Goal: Transaction & Acquisition: Purchase product/service

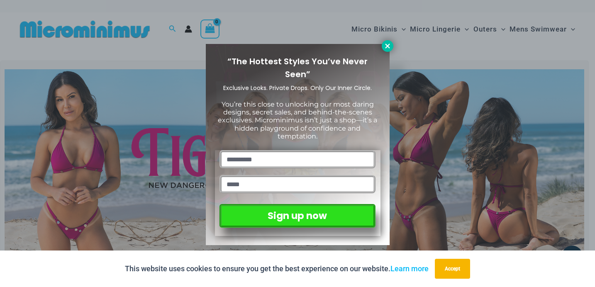
click at [386, 46] on icon at bounding box center [387, 45] width 7 height 7
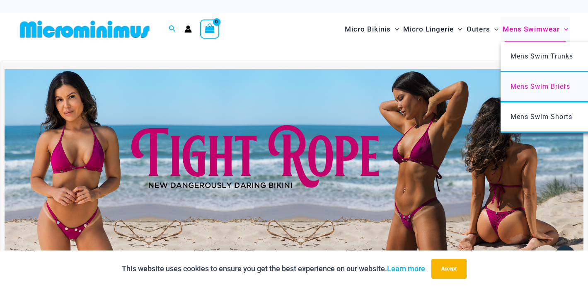
click at [543, 86] on span "Mens Swim Briefs" at bounding box center [541, 87] width 60 height 8
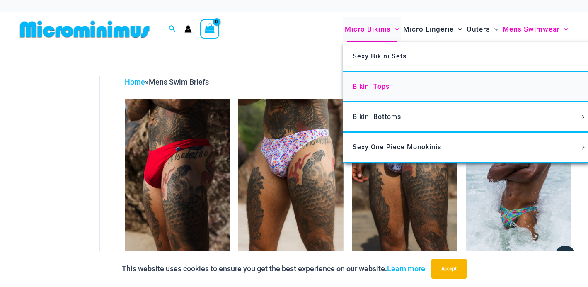
click at [364, 87] on span "Bikini Tops" at bounding box center [371, 87] width 37 height 8
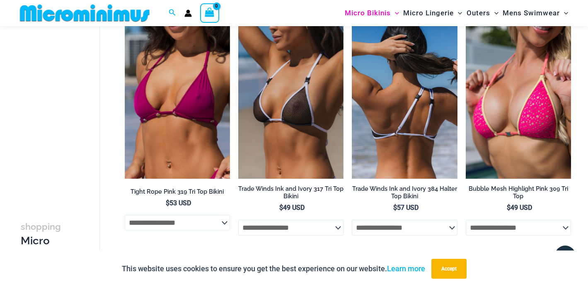
scroll to position [310, 0]
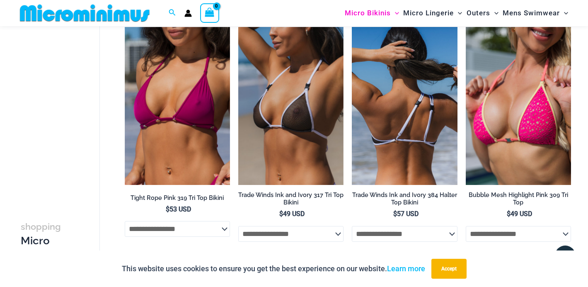
click at [392, 99] on img at bounding box center [404, 106] width 105 height 158
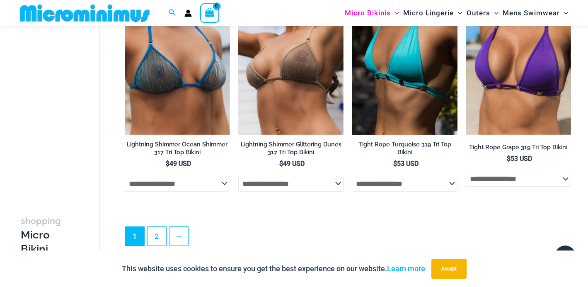
scroll to position [2059, 0]
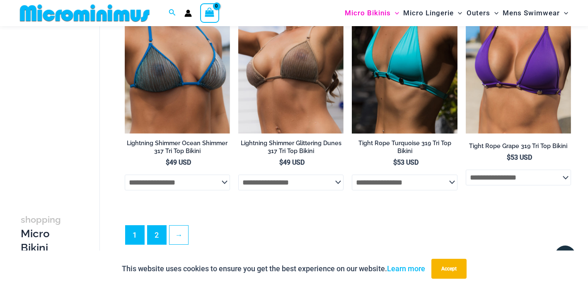
click at [161, 233] on link "2" at bounding box center [157, 235] width 19 height 19
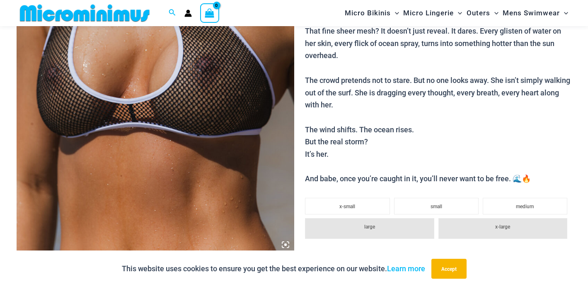
scroll to position [239, 0]
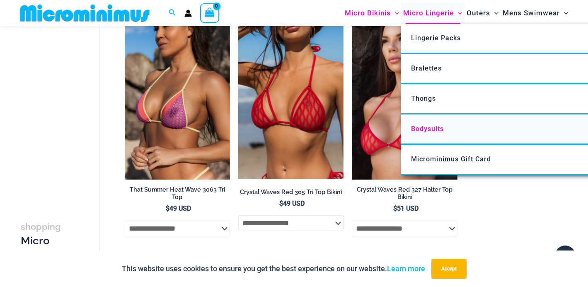
scroll to position [799, 0]
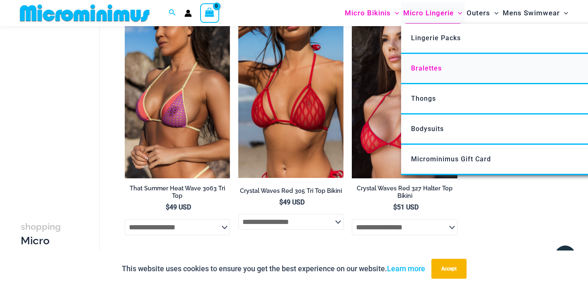
click at [422, 68] on span "Bralettes" at bounding box center [426, 68] width 31 height 8
